Goal: Navigation & Orientation: Find specific page/section

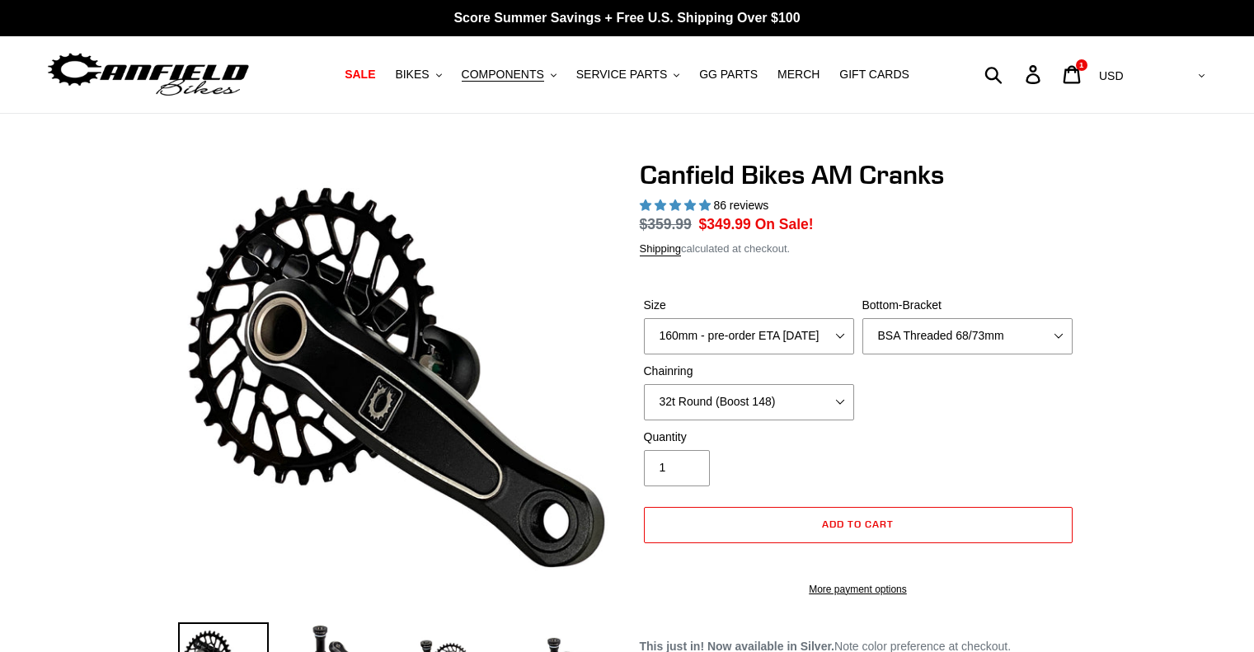
select select "highest-rating"
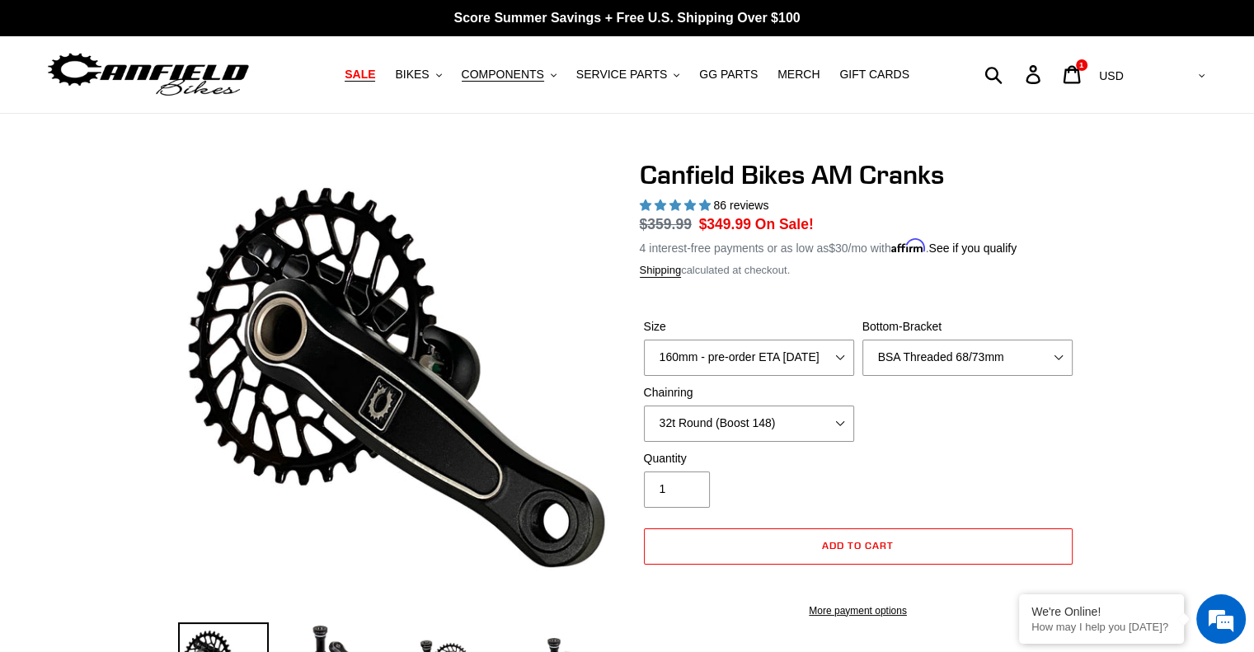
click at [375, 77] on span "SALE" at bounding box center [360, 75] width 31 height 14
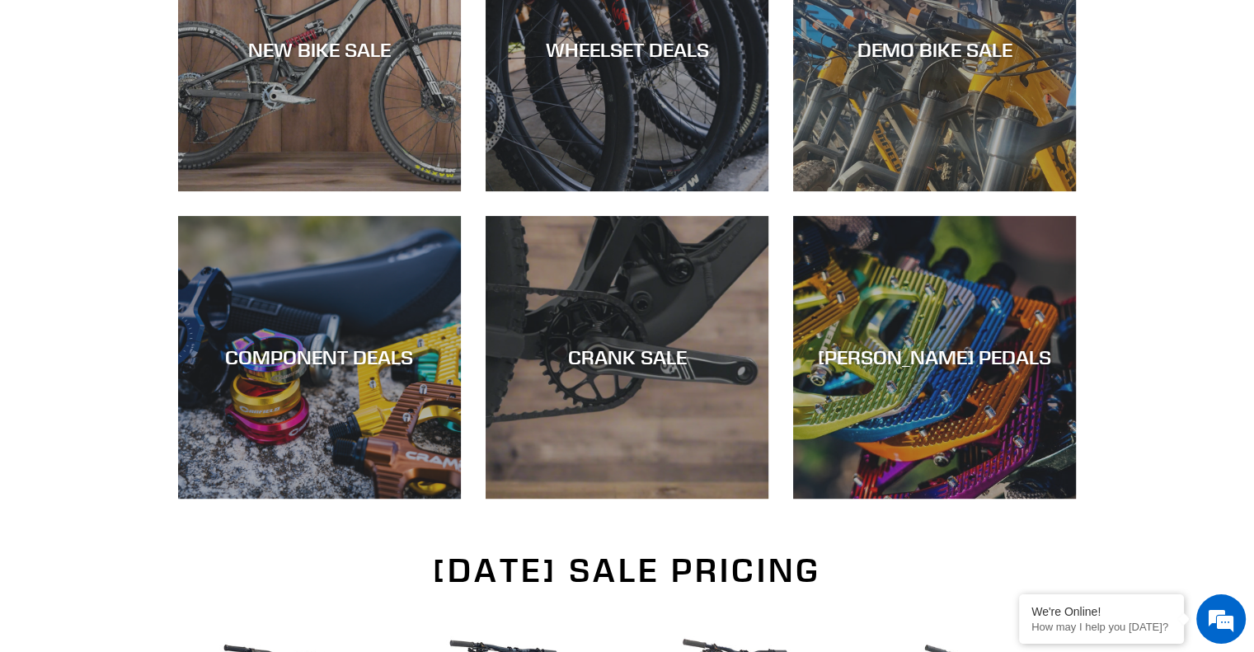
scroll to position [825, 0]
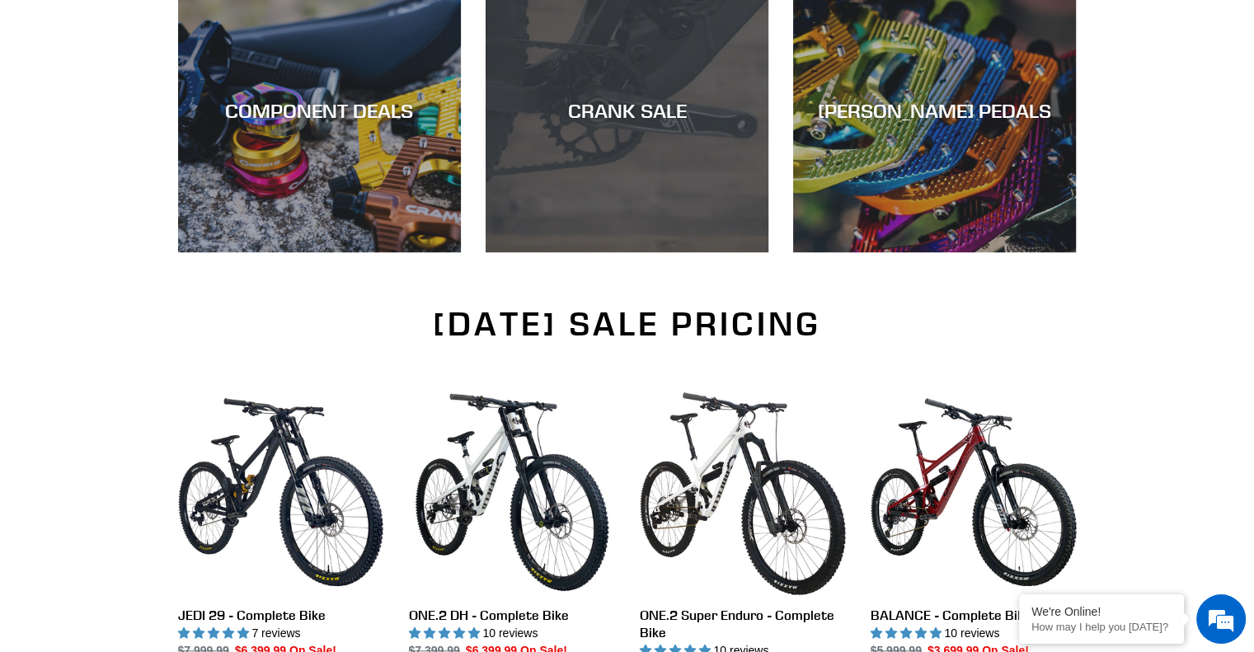
click at [628, 117] on div "CRANK SALE" at bounding box center [627, 111] width 283 height 24
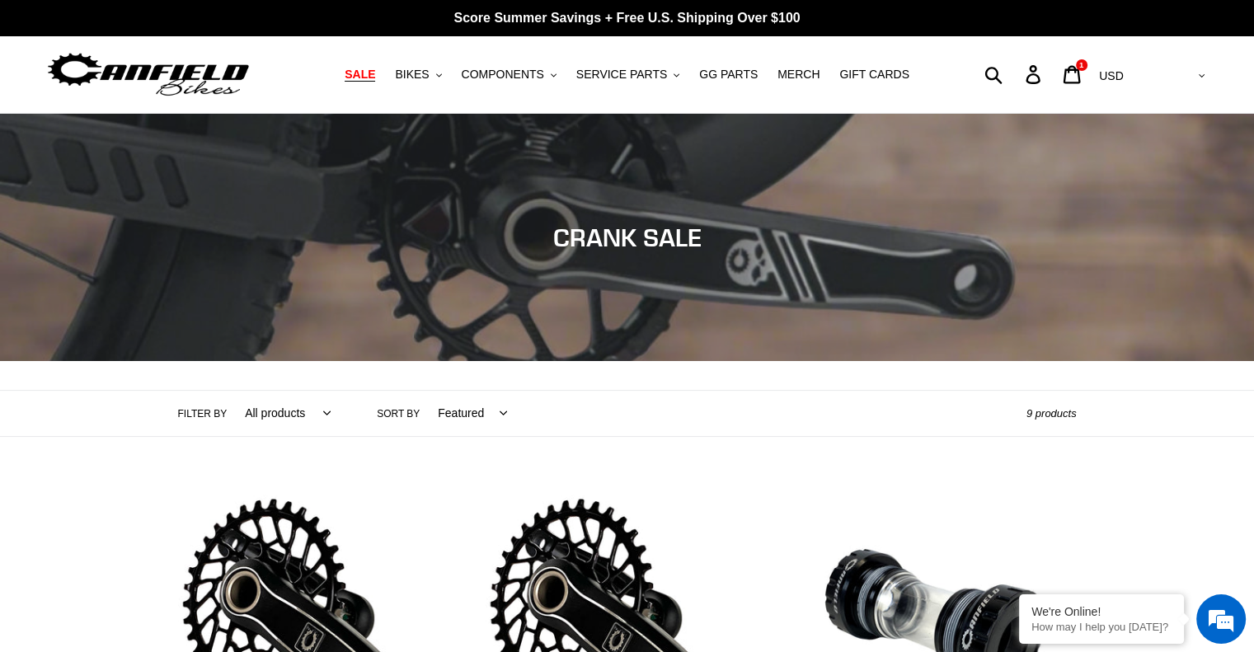
click at [375, 76] on span "SALE" at bounding box center [360, 75] width 31 height 14
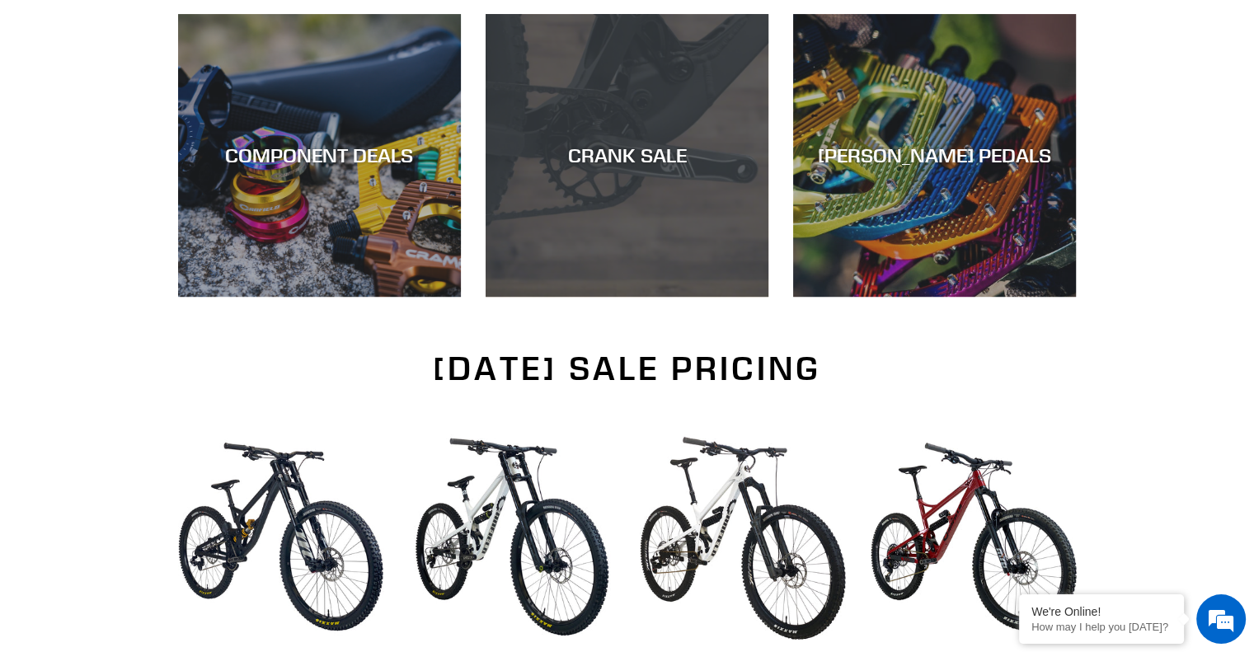
scroll to position [676, 0]
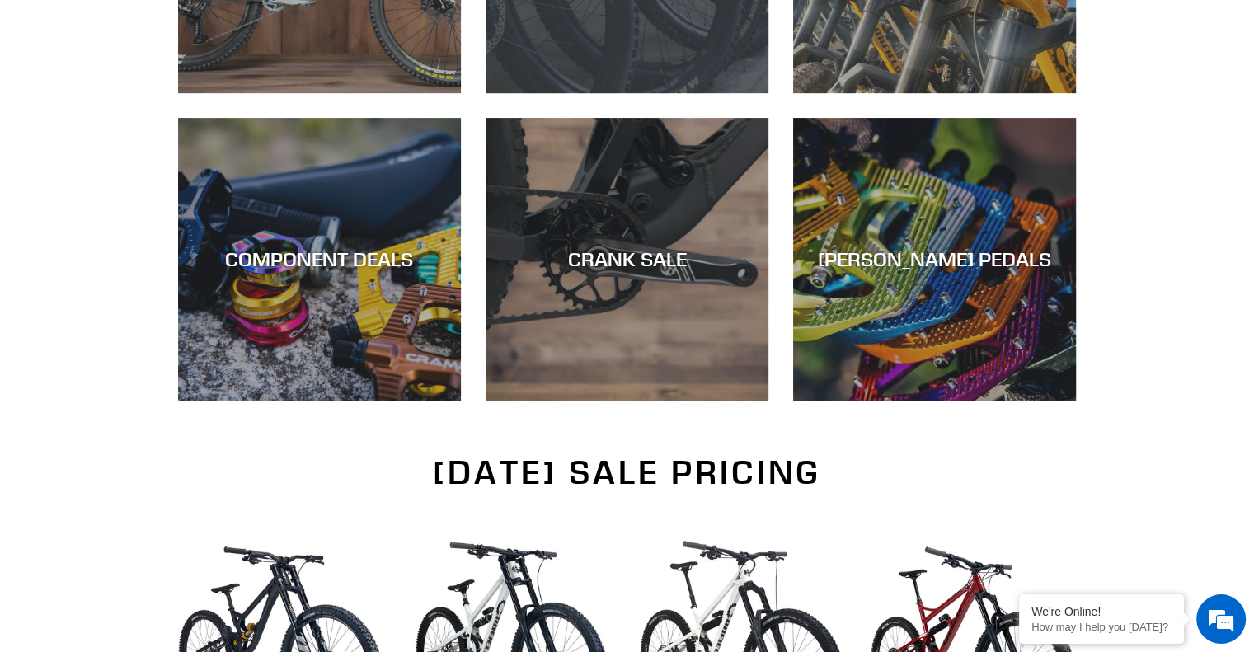
click at [616, 93] on div "WHEELSET DEALS" at bounding box center [627, 93] width 283 height 0
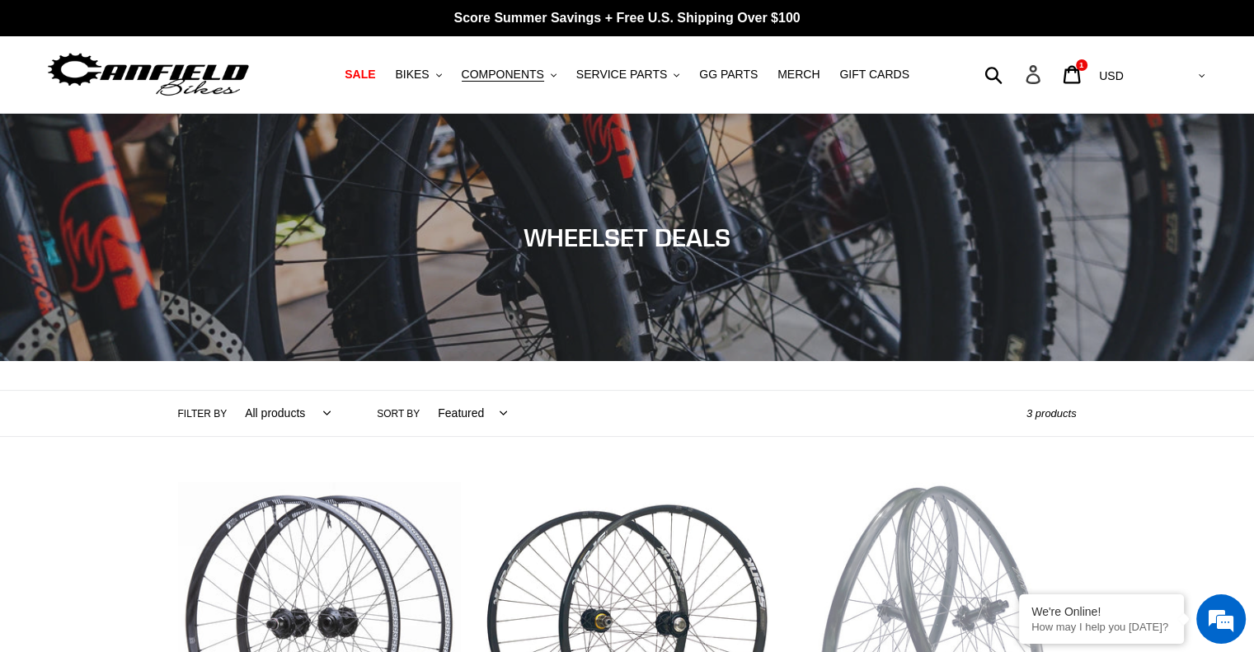
click at [1042, 78] on icon at bounding box center [1033, 74] width 18 height 19
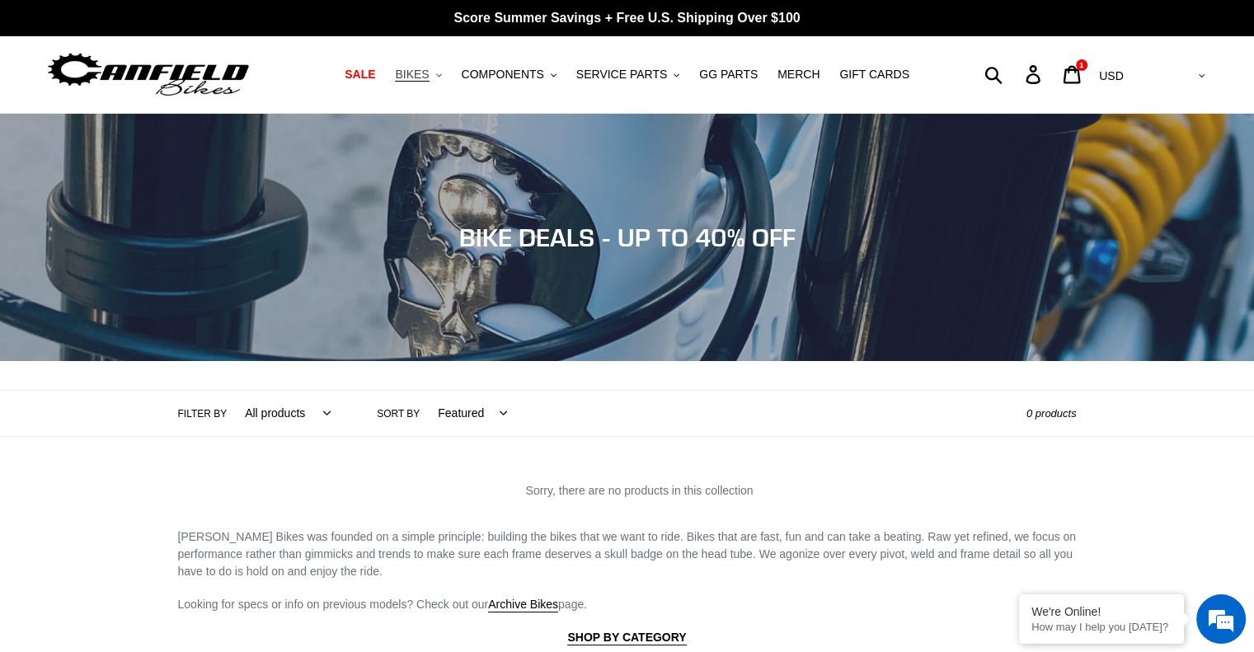
click at [449, 77] on button "BIKES .cls-1{fill:#231f20}" at bounding box center [418, 75] width 63 height 22
